Goal: Task Accomplishment & Management: Use online tool/utility

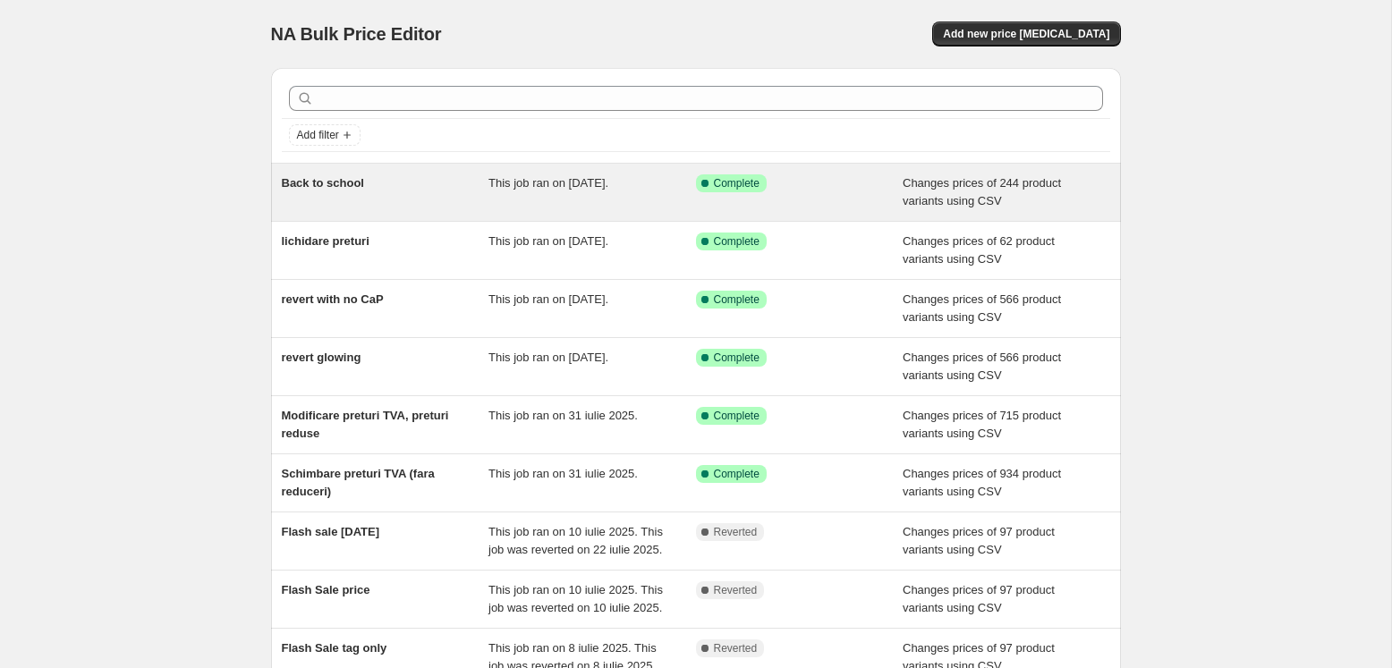
click at [331, 179] on span "Back to school" at bounding box center [323, 182] width 82 height 13
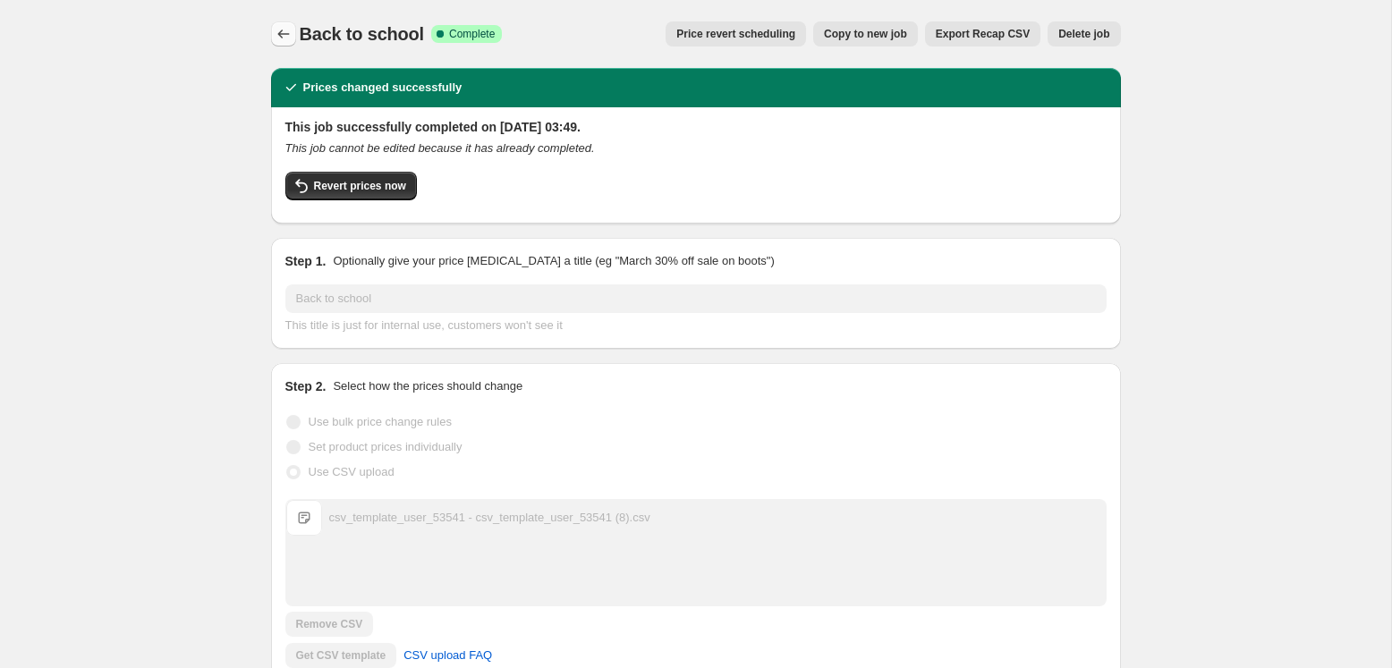
click at [291, 38] on icon "Price change jobs" at bounding box center [284, 34] width 18 height 18
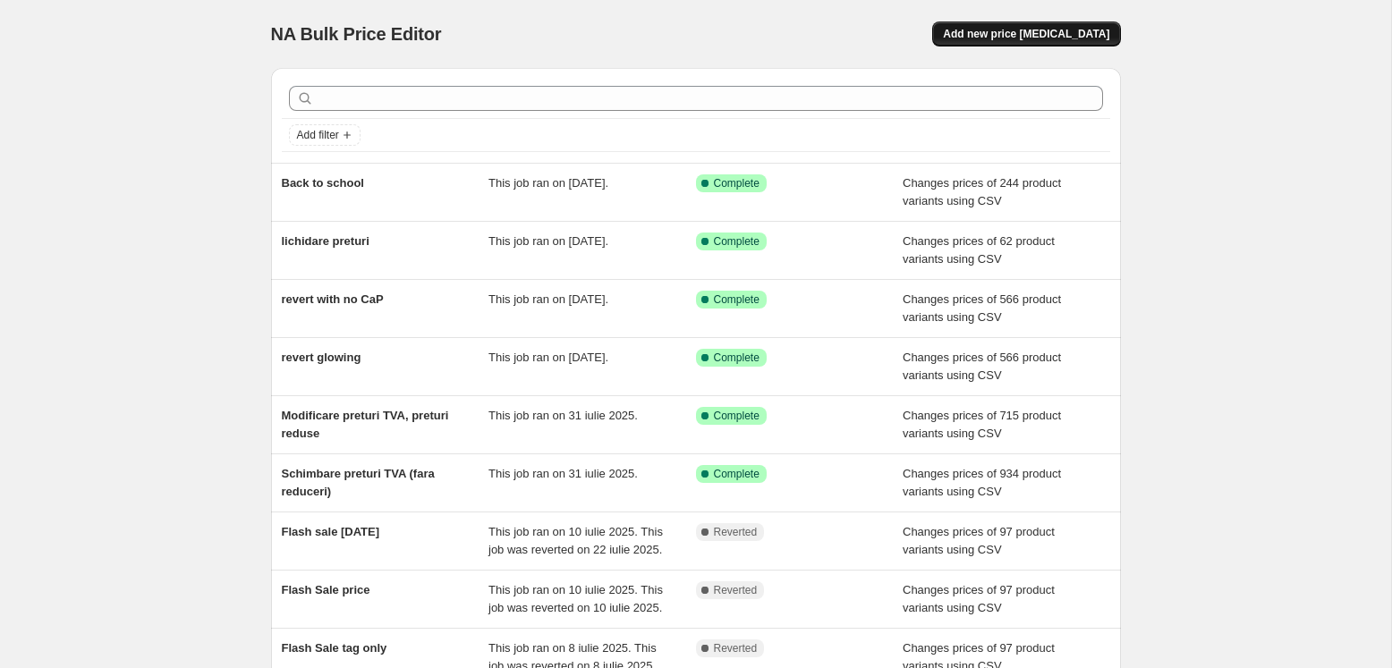
click at [989, 37] on span "Add new price [MEDICAL_DATA]" at bounding box center [1026, 34] width 166 height 14
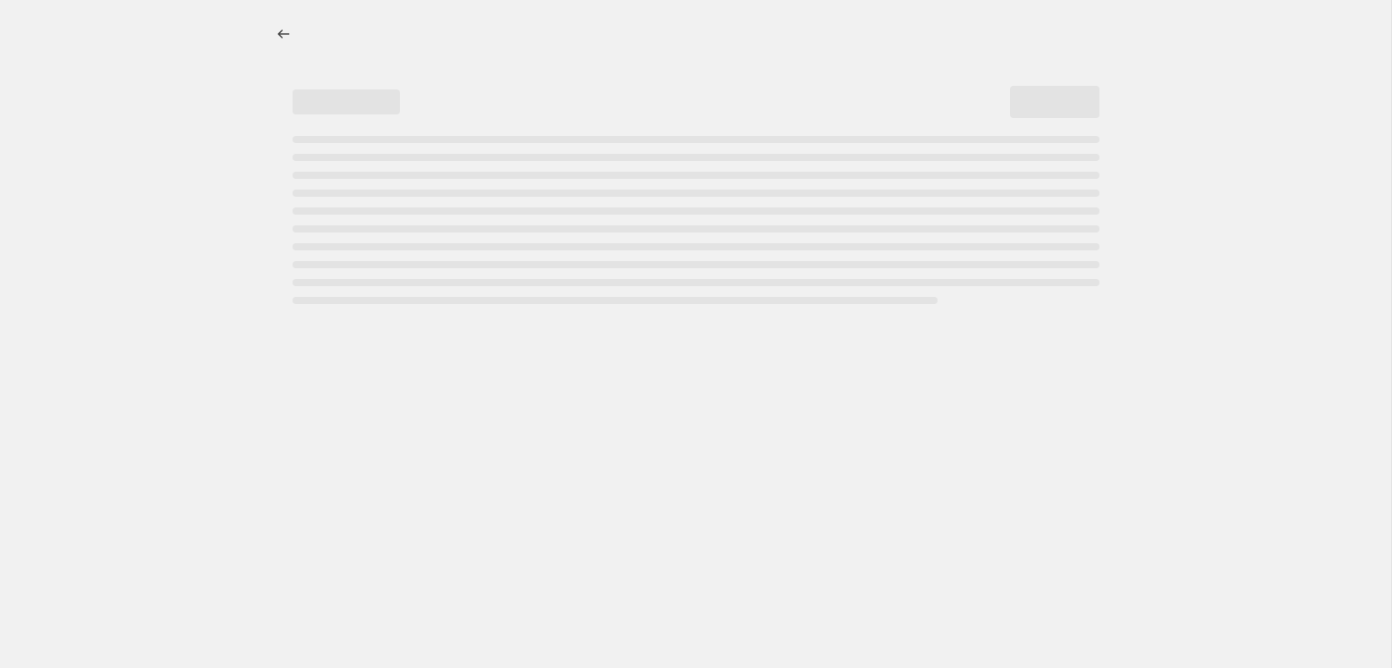
select select "percentage"
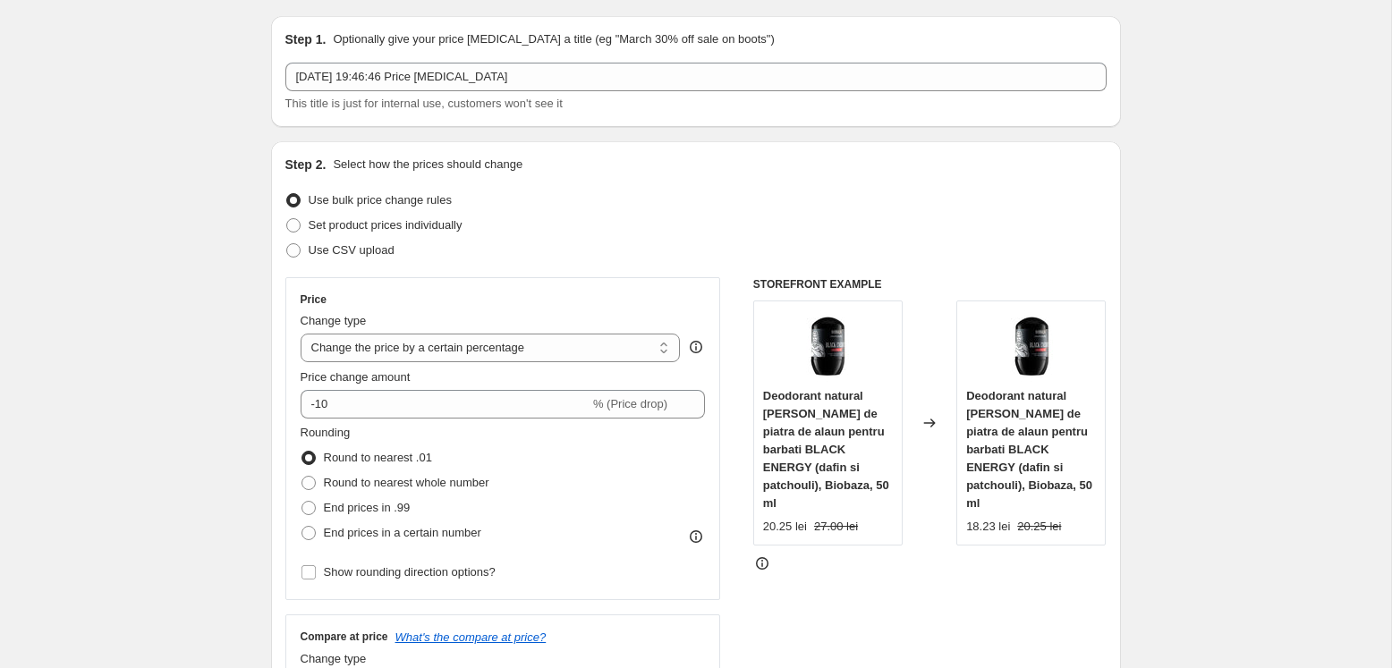
scroll to position [54, 0]
click at [317, 255] on span "Use CSV upload" at bounding box center [352, 248] width 86 height 13
click at [287, 242] on input "Use CSV upload" at bounding box center [286, 242] width 1 height 1
radio input "true"
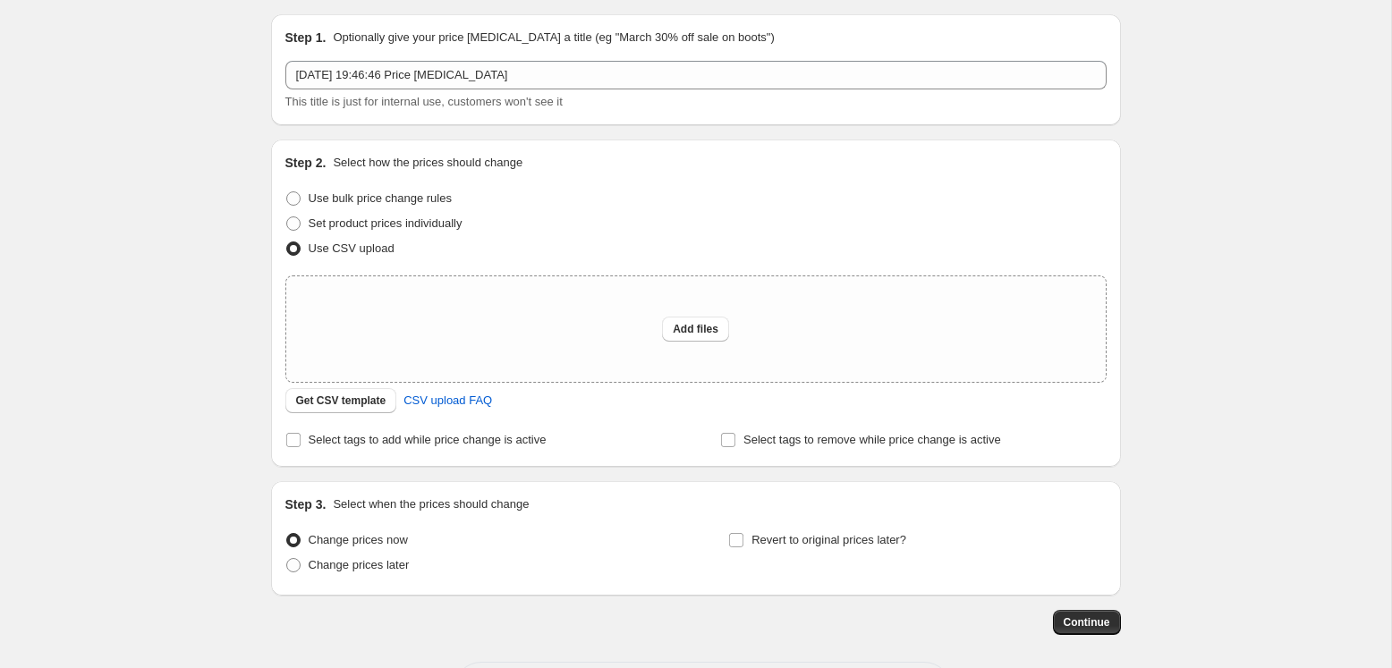
scroll to position [132, 0]
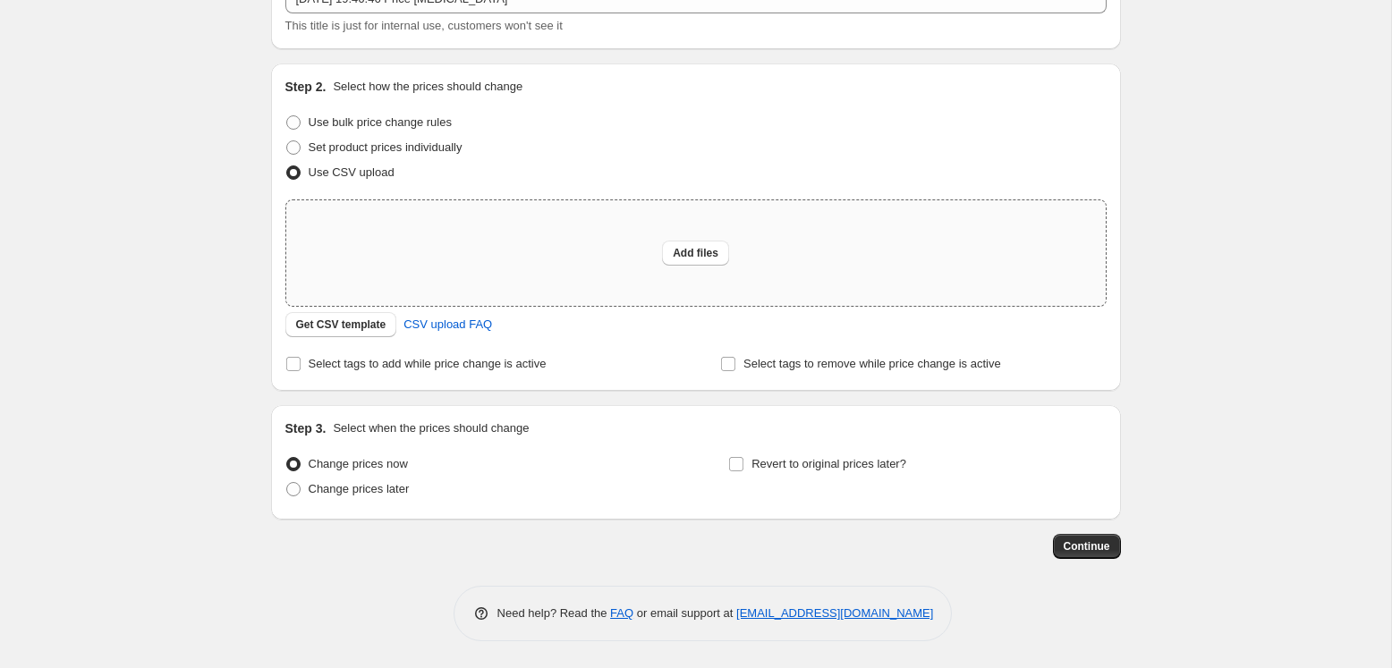
click at [387, 256] on div "Add files" at bounding box center [696, 253] width 820 height 106
type input "C:\fakepath\csv_template_user_53541 - csv_template_user_53541 (8).csv"
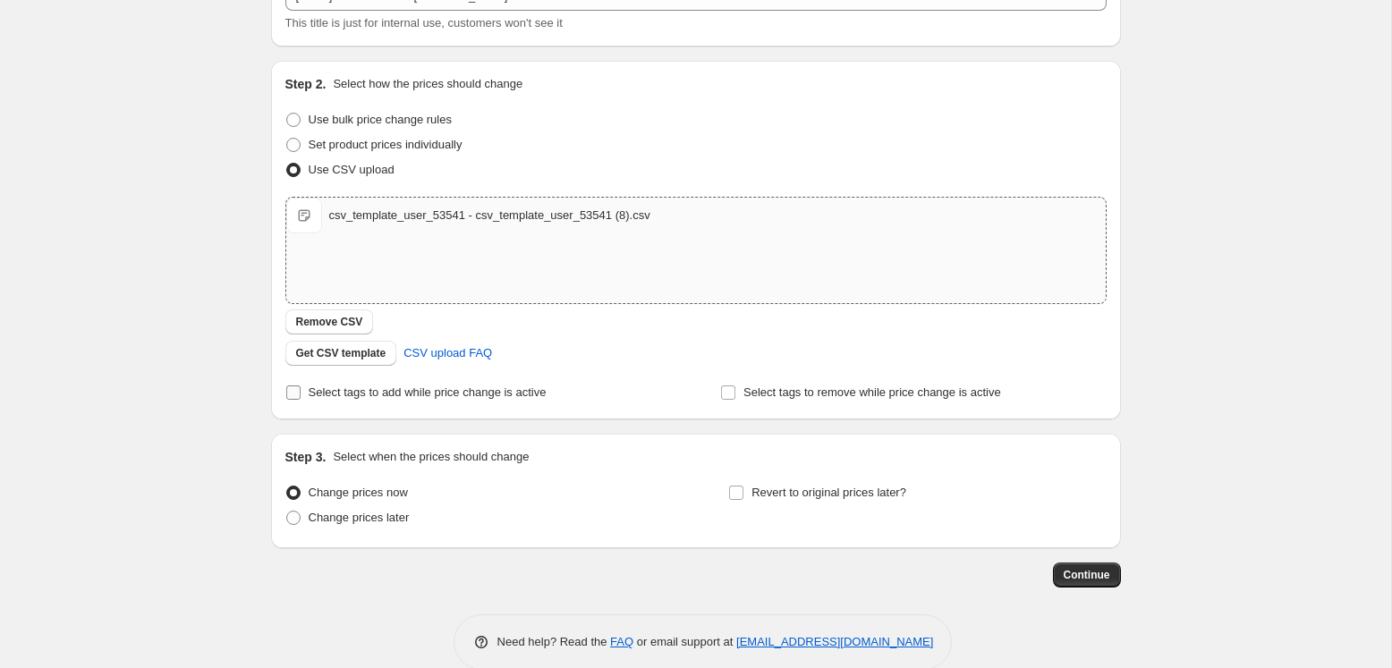
click at [323, 391] on span "Select tags to add while price change is active" at bounding box center [428, 392] width 238 height 13
click at [301, 391] on input "Select tags to add while price change is active" at bounding box center [293, 393] width 14 height 14
checkbox input "true"
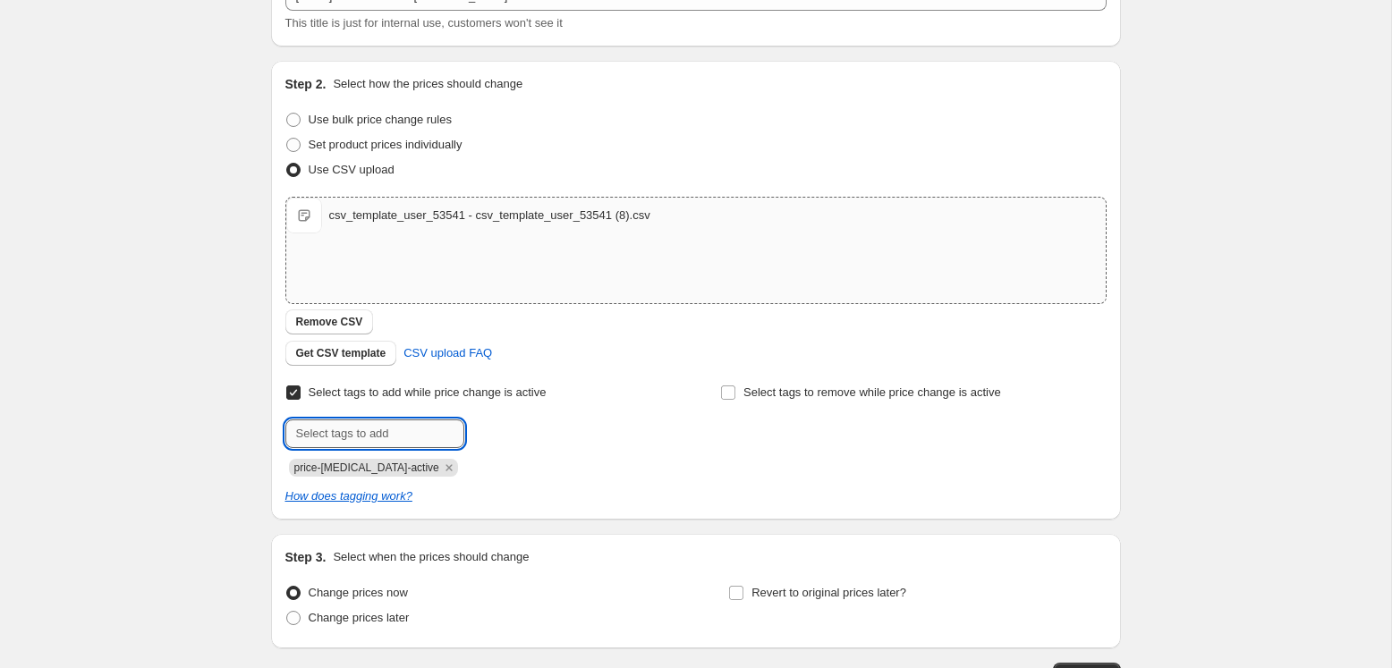
click at [409, 435] on input "text" at bounding box center [374, 434] width 179 height 29
type input "backschool2025"
click at [577, 437] on span "backschool20..." at bounding box center [543, 432] width 80 height 13
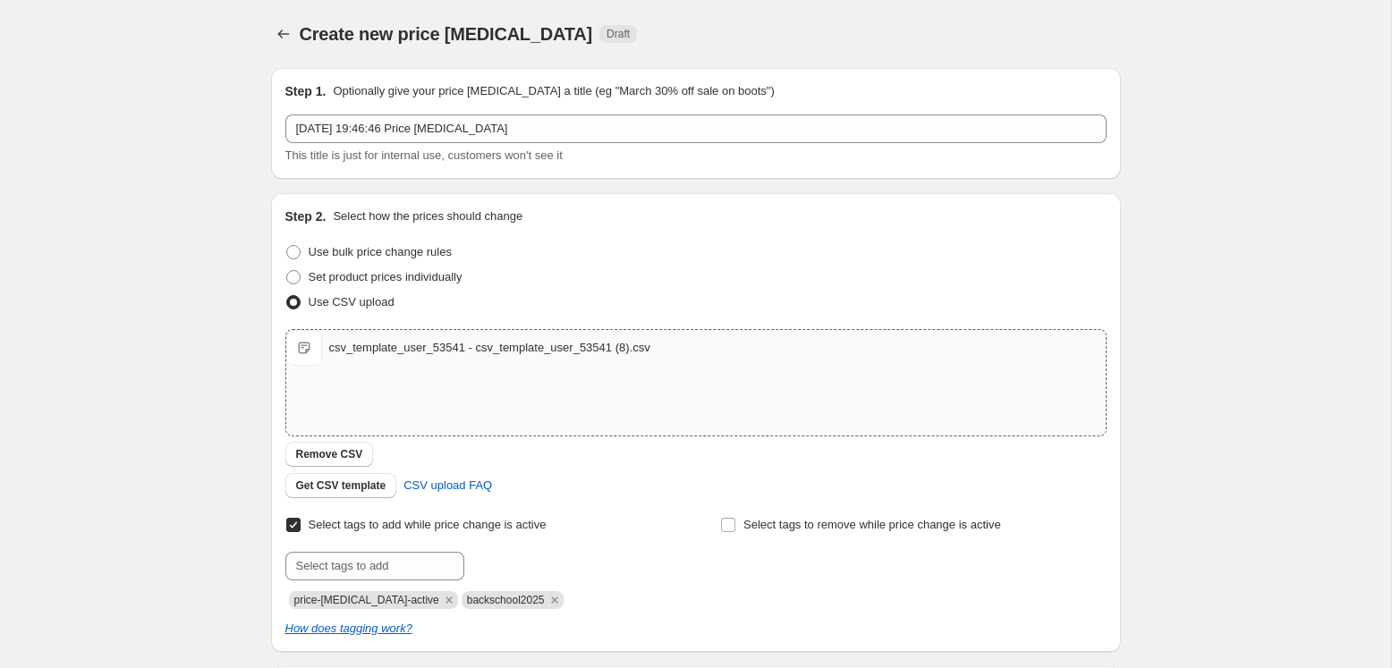
scroll to position [3, 0]
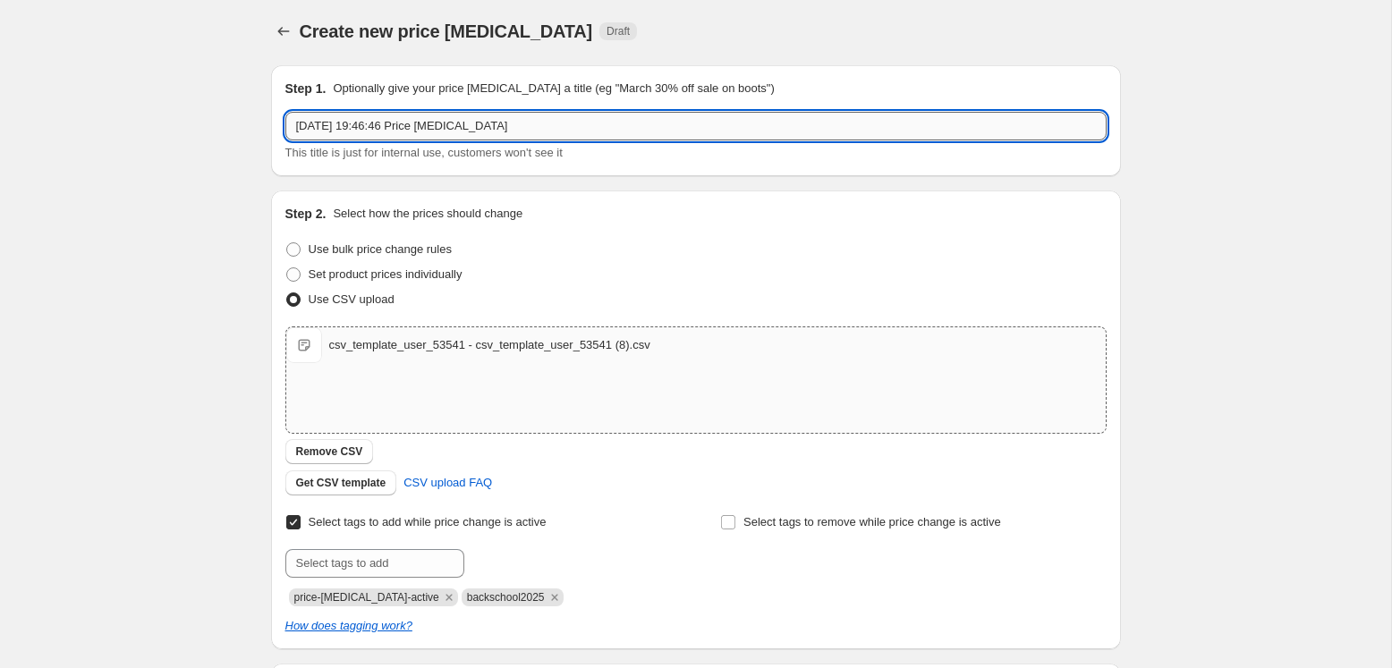
click at [540, 132] on input "25 aug. 2025, 19:46:46 Price change job" at bounding box center [695, 126] width 821 height 29
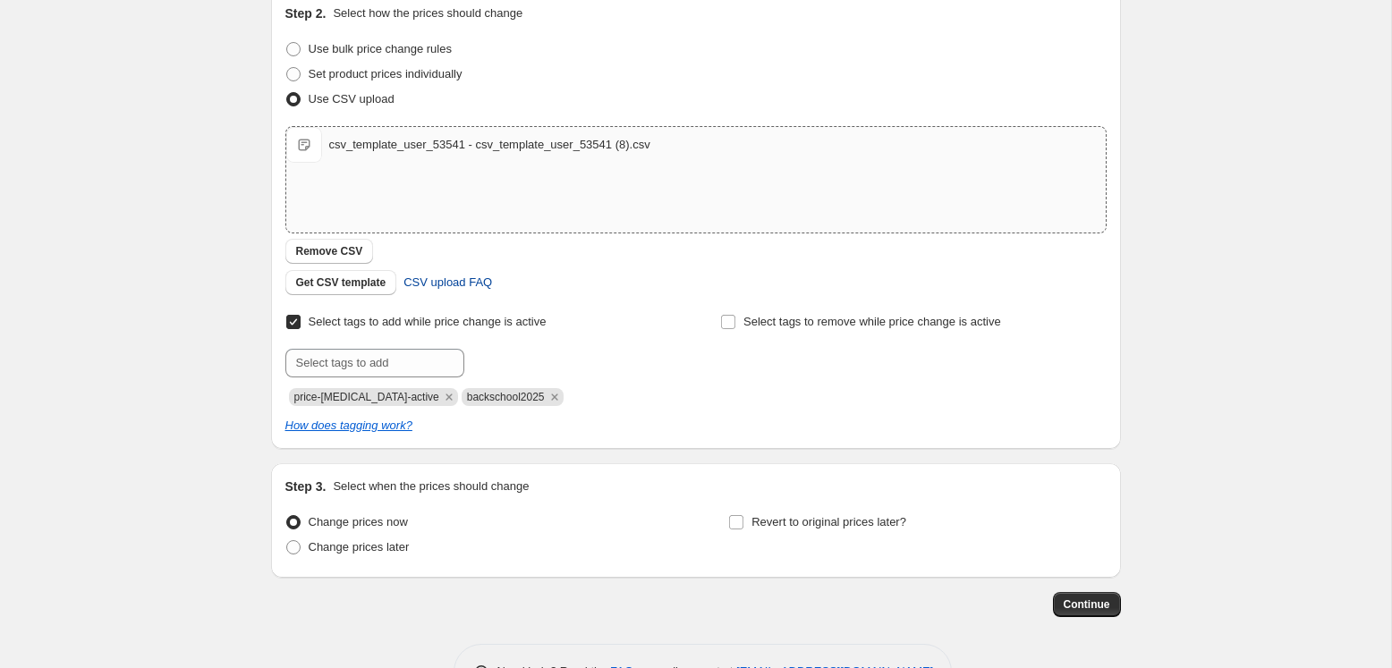
scroll to position [200, 0]
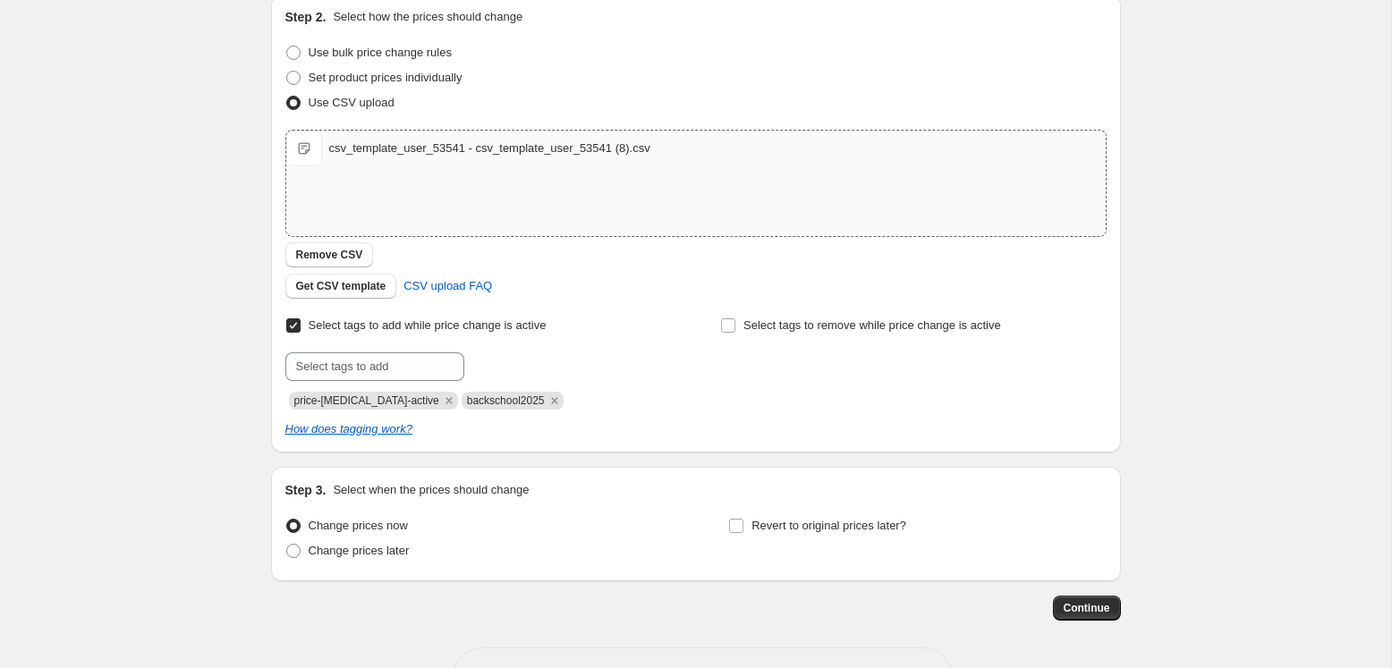
type input "price and tag back to school"
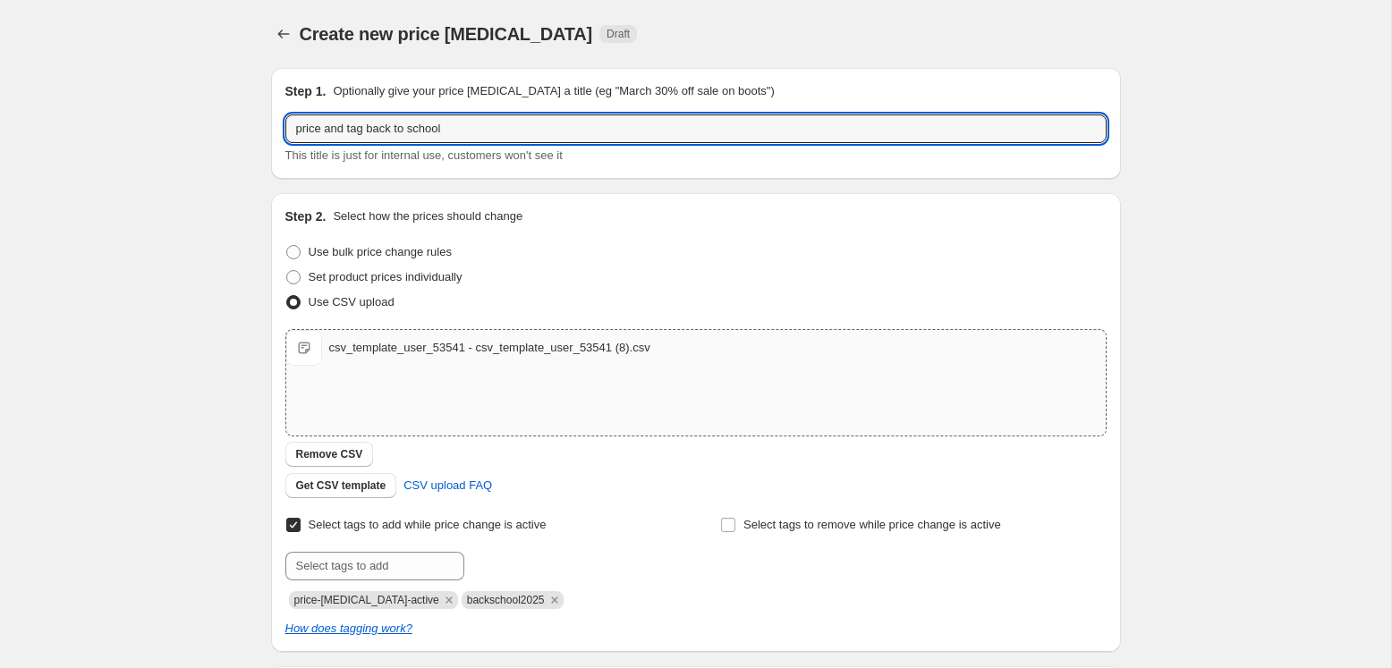
scroll to position [262, 0]
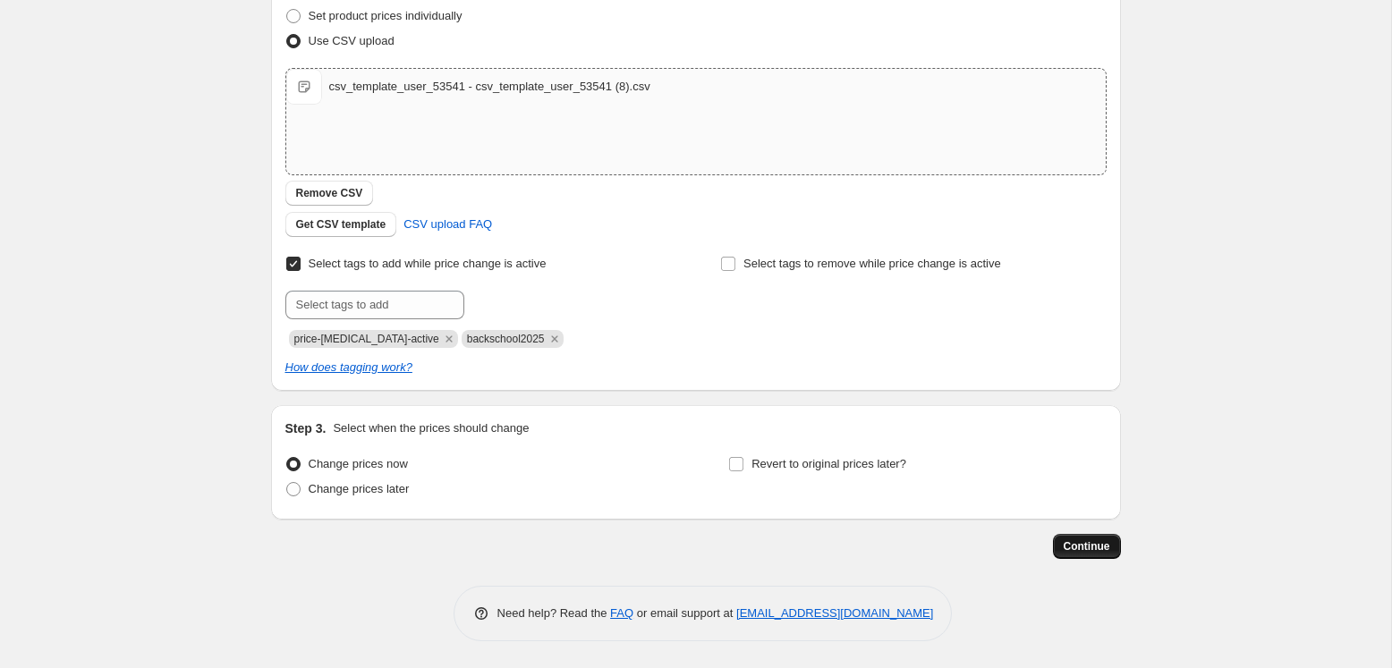
click at [1067, 542] on span "Continue" at bounding box center [1087, 547] width 47 height 14
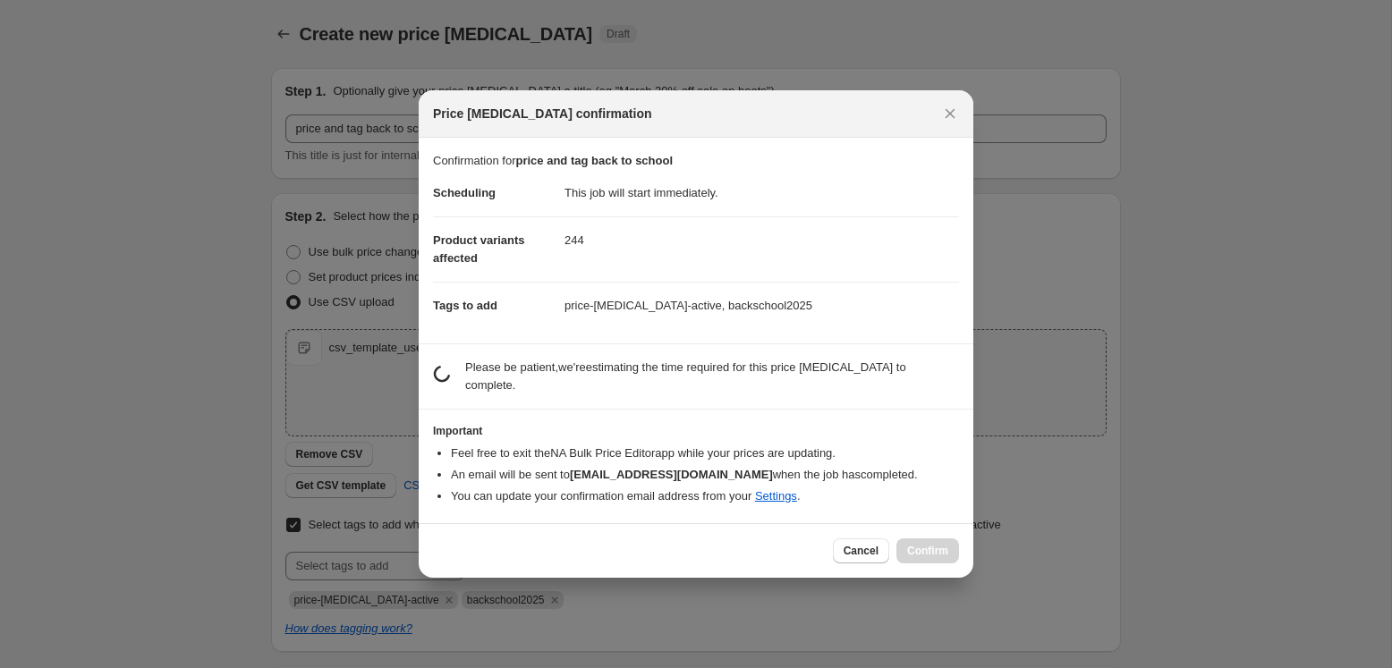
scroll to position [0, 0]
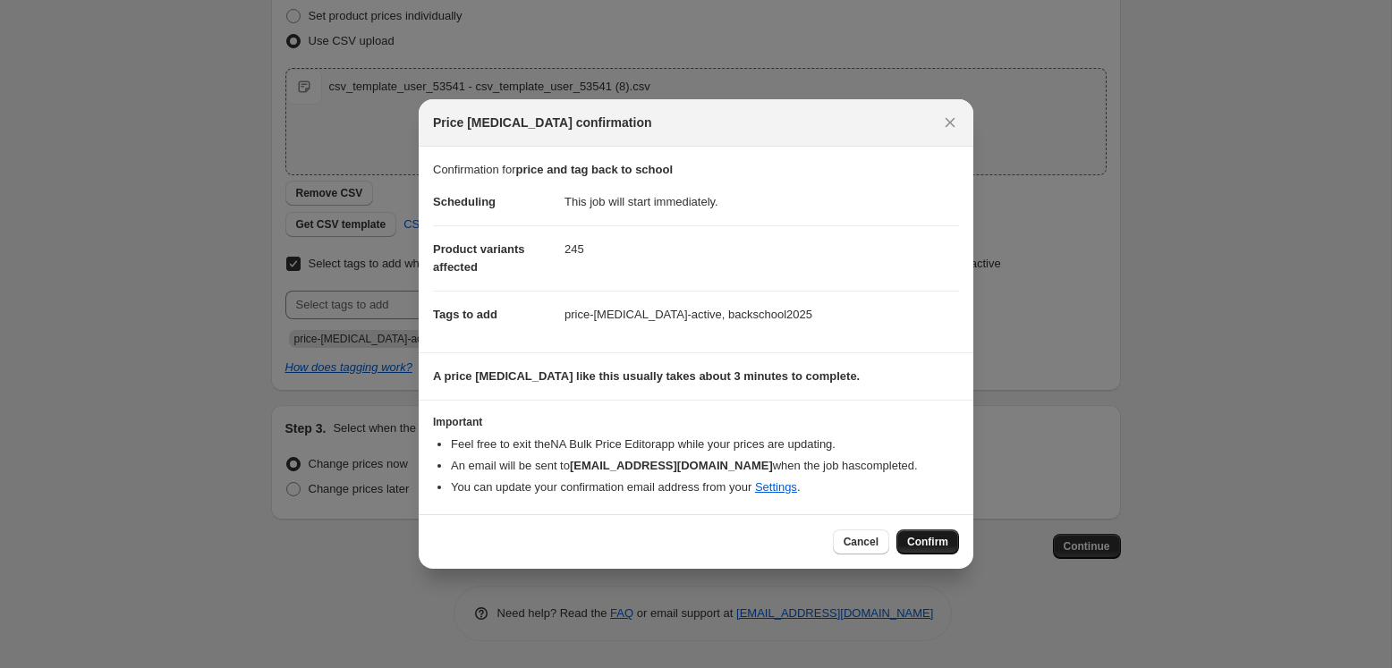
click at [935, 547] on span "Confirm" at bounding box center [927, 542] width 41 height 14
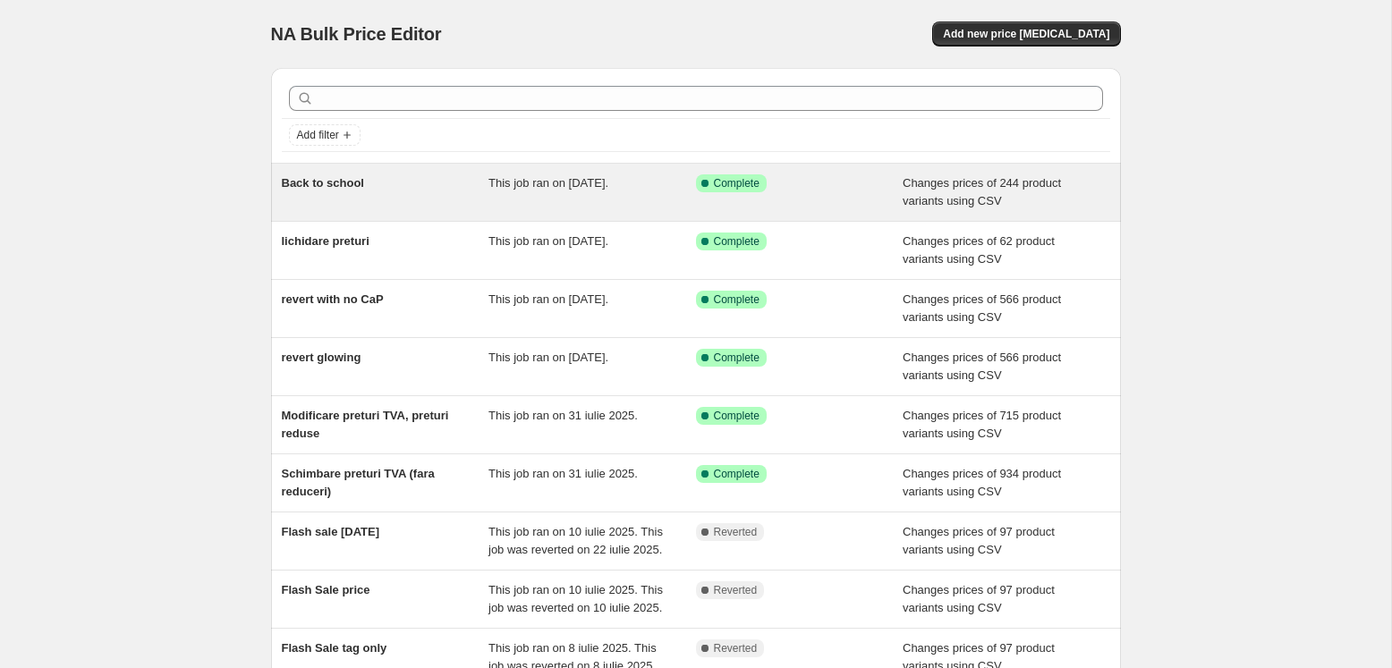
click at [351, 192] on div "Back to school" at bounding box center [386, 192] width 208 height 36
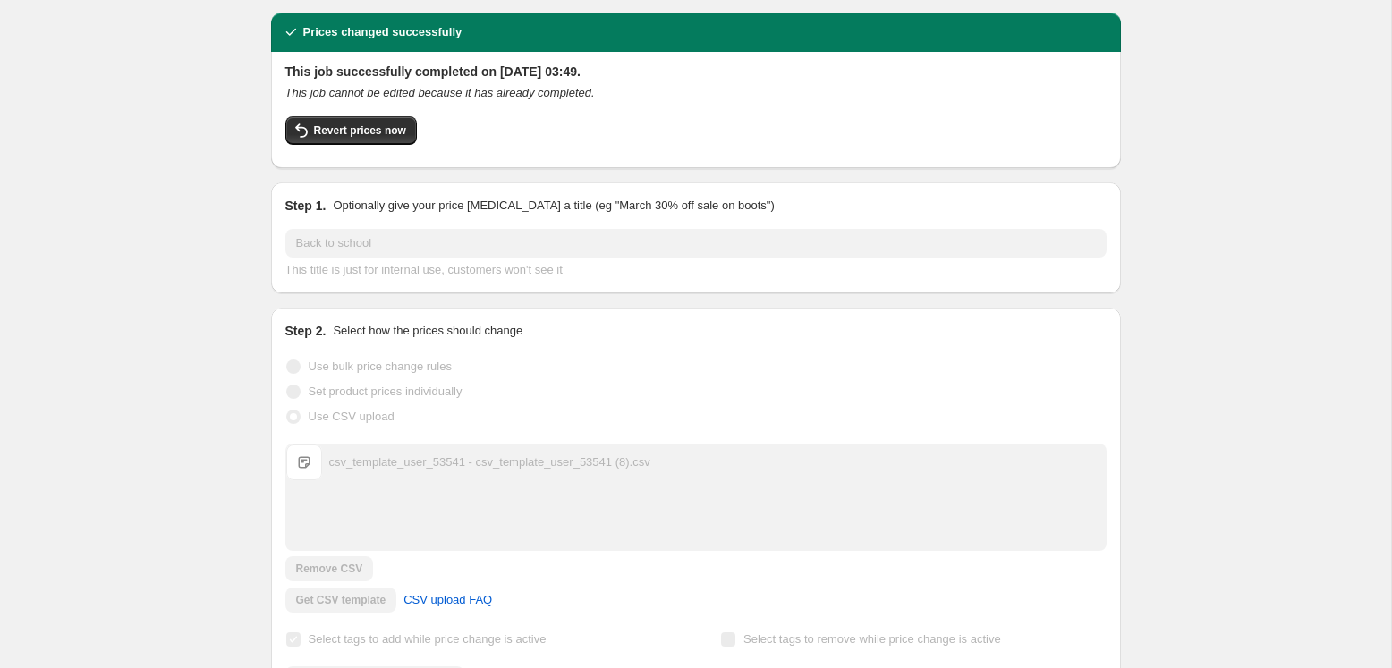
scroll to position [63, 0]
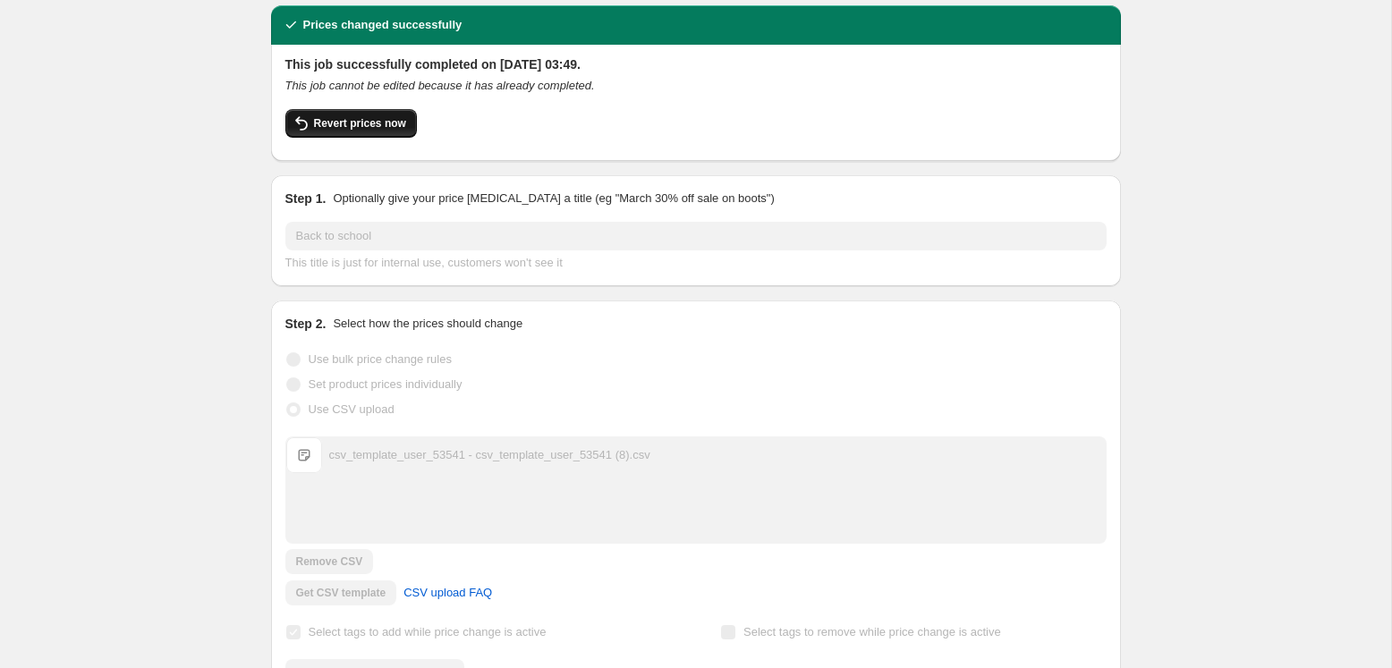
click at [378, 119] on span "Revert prices now" at bounding box center [360, 123] width 92 height 14
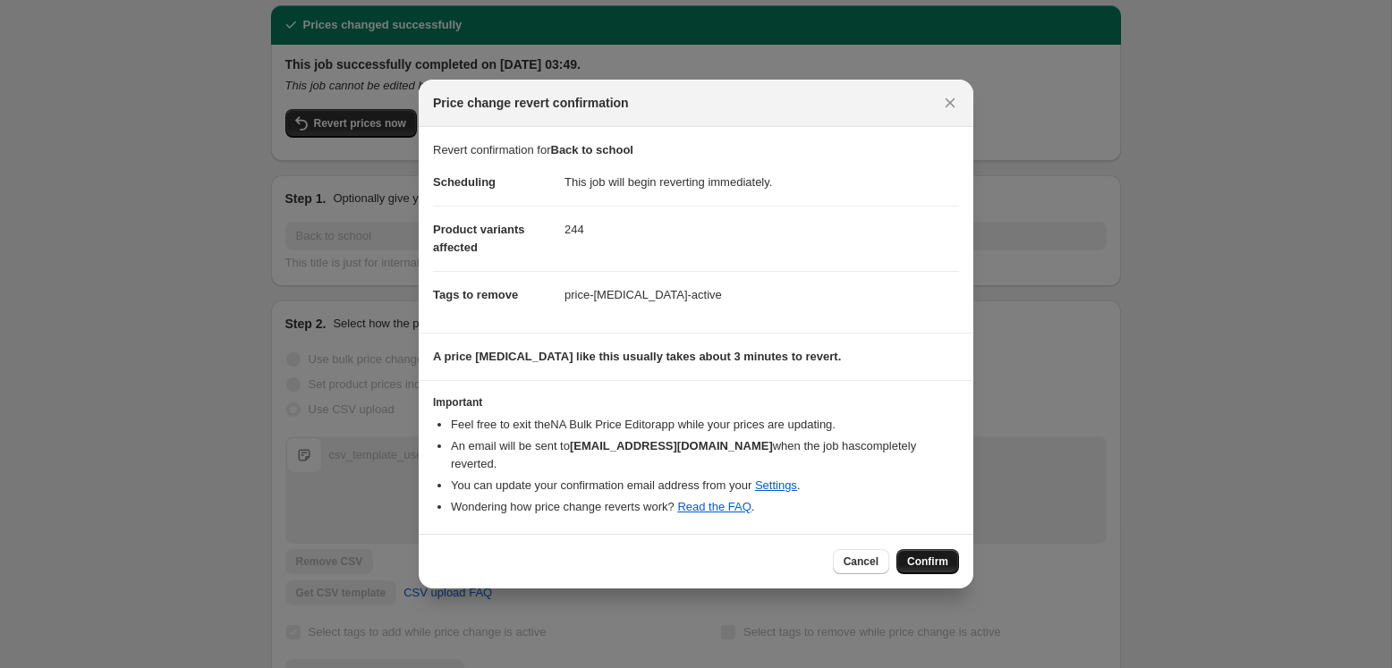
click at [942, 564] on button "Confirm" at bounding box center [928, 561] width 63 height 25
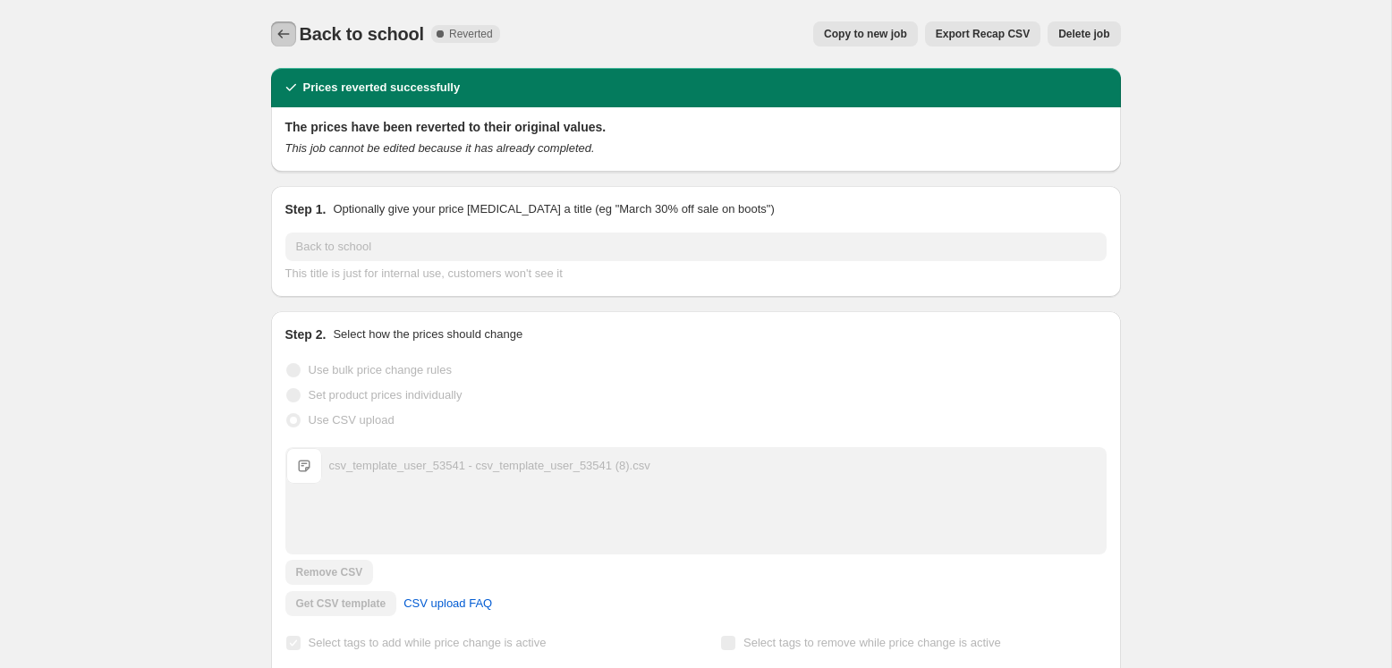
click at [288, 34] on icon "Price change jobs" at bounding box center [284, 34] width 18 height 18
